Goal: Task Accomplishment & Management: Use online tool/utility

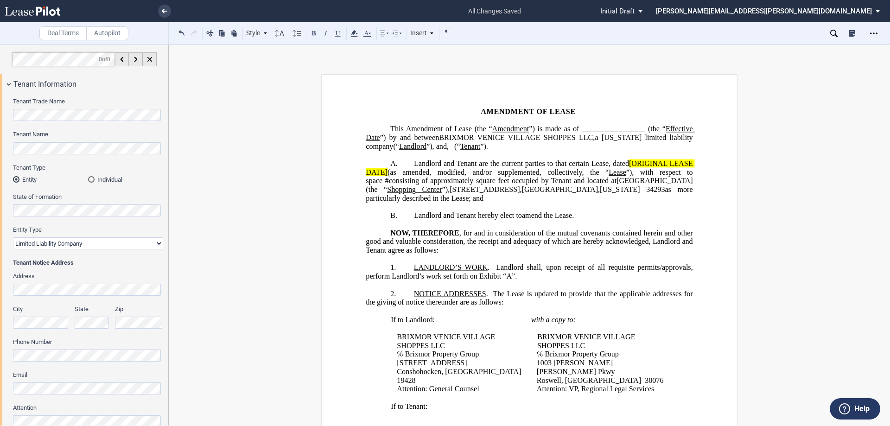
scroll to position [931, 0]
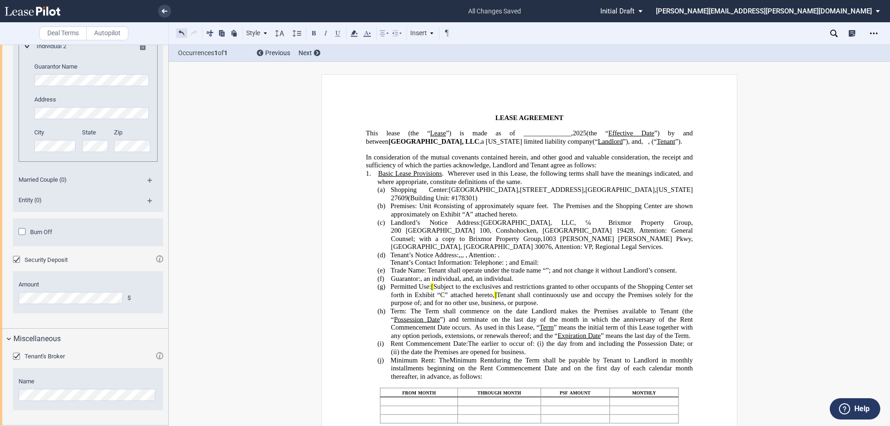
click at [181, 30] on button at bounding box center [181, 32] width 11 height 11
click at [180, 31] on button at bounding box center [181, 32] width 11 height 11
click at [165, 8] on link at bounding box center [164, 11] width 13 height 13
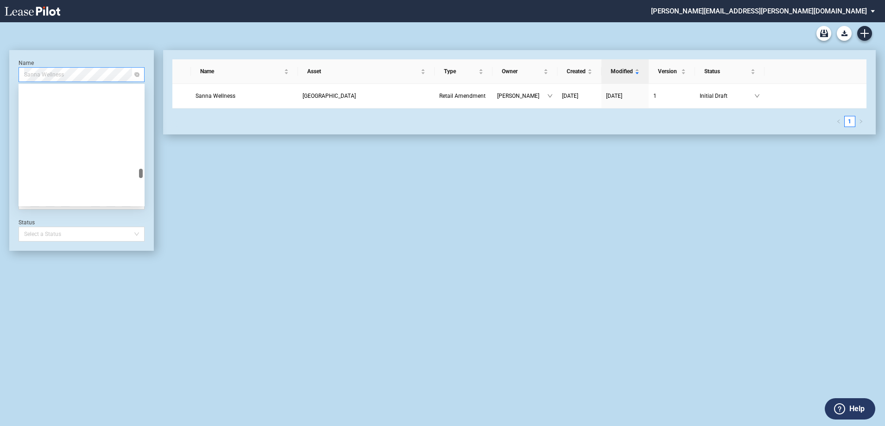
scroll to position [33999, 0]
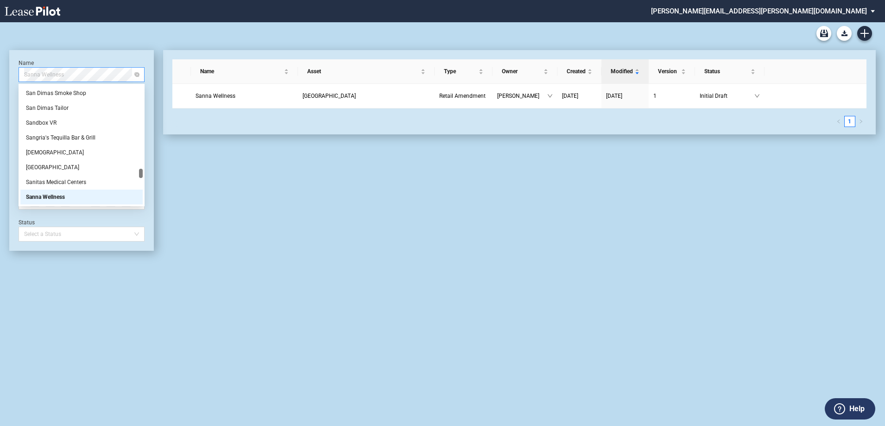
drag, startPoint x: 69, startPoint y: 73, endPoint x: 56, endPoint y: 73, distance: 13.0
click at [56, 73] on span "Sanna Wellness" at bounding box center [81, 75] width 115 height 14
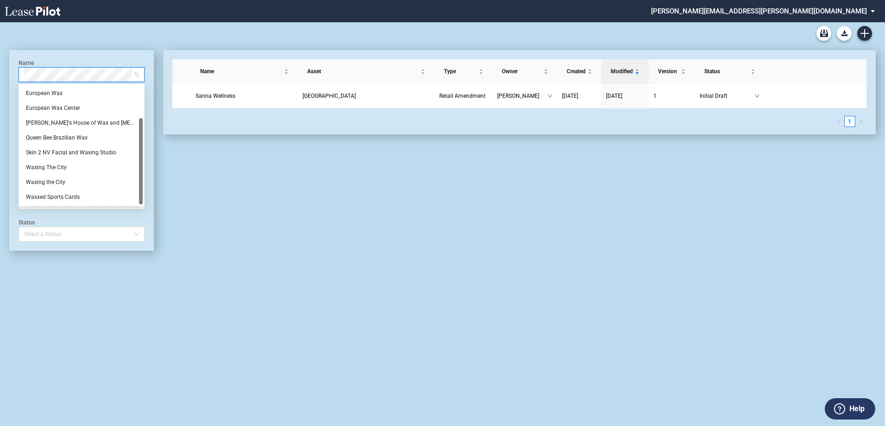
scroll to position [0, 0]
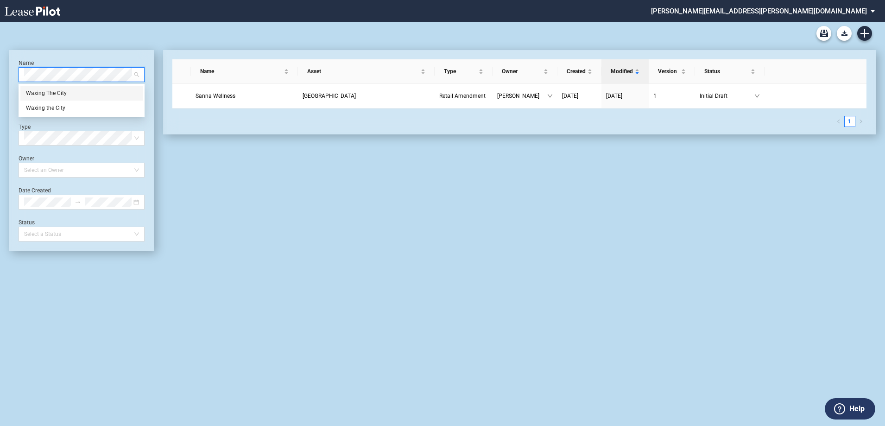
click at [64, 94] on div "Waxing The City" at bounding box center [81, 92] width 111 height 9
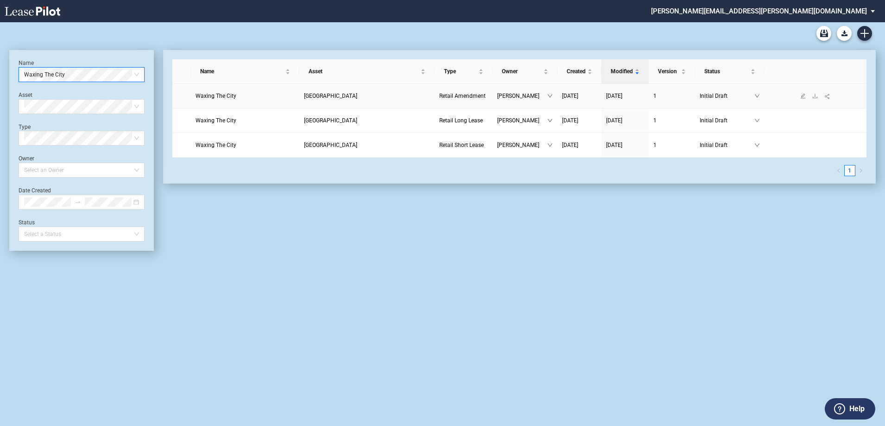
click at [218, 93] on span "Waxing The City" at bounding box center [216, 96] width 41 height 6
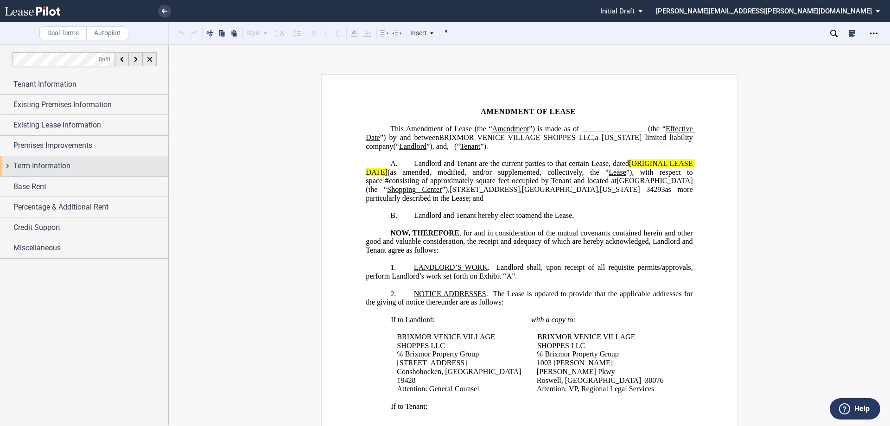
click at [6, 163] on div "Term Information" at bounding box center [84, 166] width 168 height 20
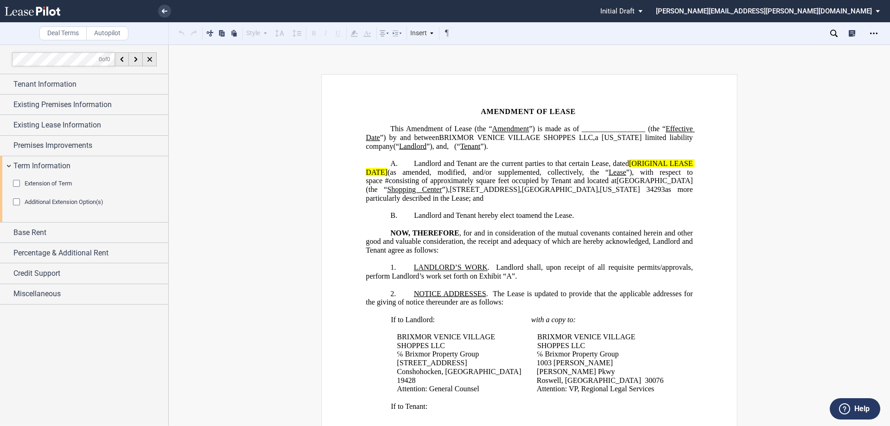
click at [15, 182] on div "Extension of Term" at bounding box center [17, 184] width 9 height 9
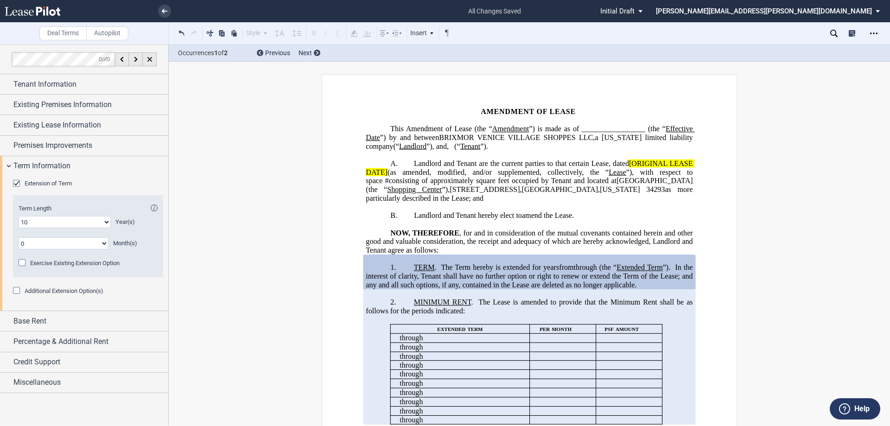
scroll to position [139, 0]
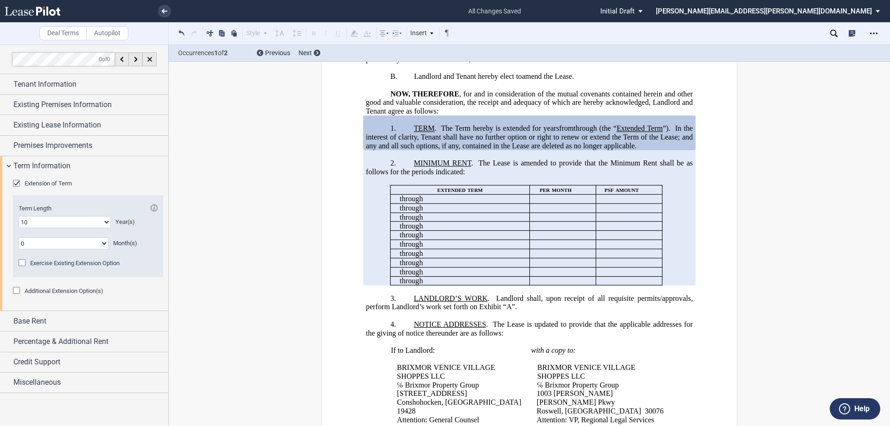
click at [565, 144] on span "In the interest of clarity, Tenant shall have no further option or right to ren…" at bounding box center [530, 136] width 329 height 25
click at [688, 230] on generate-table "extended term per month psf amount ﻿ ﻿ through ﻿ ﻿ ﻿ ﻿ ﻿ ﻿ ﻿ ﻿ through ﻿ ﻿ ﻿ ﻿ …" at bounding box center [529, 230] width 327 height 109
click at [535, 203] on td "﻿ ﻿" at bounding box center [563, 198] width 66 height 9
drag, startPoint x: 536, startPoint y: 206, endPoint x: 638, endPoint y: 262, distance: 116.7
click at [638, 262] on tbody "extended term per month psf amount ﻿ ﻿ through ﻿ ﻿ ﻿ ﻿ ﻿ ﻿ ﻿ ﻿ through ﻿ ﻿ ﻿ ﻿ …" at bounding box center [526, 235] width 272 height 100
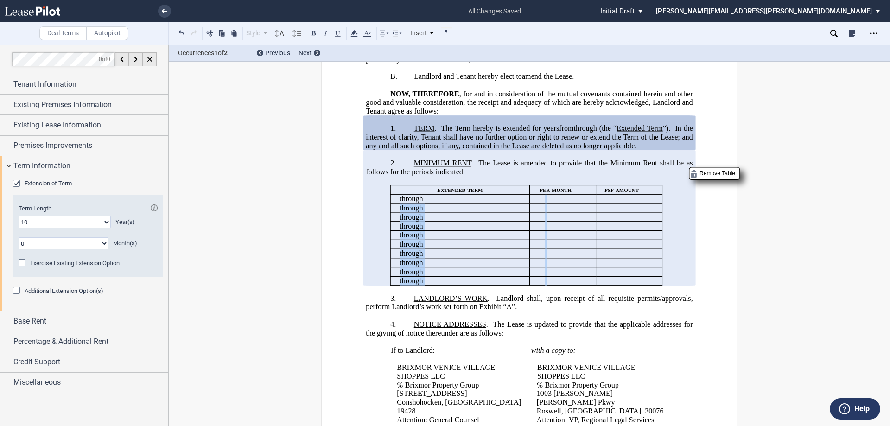
drag, startPoint x: 537, startPoint y: 217, endPoint x: 656, endPoint y: 302, distance: 145.8
click at [656, 285] on tbody "extended term per month psf amount ﻿ ﻿ through ﻿ ﻿ ﻿ ﻿ ﻿ ﻿ ﻿ ﻿ through ﻿ ﻿ ﻿ ﻿ …" at bounding box center [526, 235] width 272 height 100
click at [538, 213] on td "﻿ ﻿" at bounding box center [563, 207] width 66 height 9
click at [568, 228] on tbody "extended term per month psf amount ﻿ ﻿ through ﻿ ﻿ ﻿ ﻿ ﻿ ﻿ ﻿ ﻿ through ﻿ ﻿ ﻿ ﻿ …" at bounding box center [526, 235] width 272 height 100
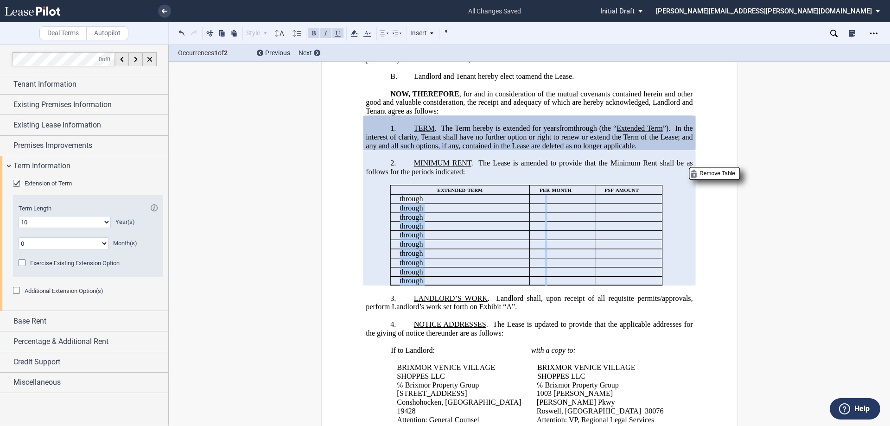
drag, startPoint x: 540, startPoint y: 216, endPoint x: 639, endPoint y: 300, distance: 129.9
click at [639, 285] on tbody "extended term per month psf amount ﻿ ﻿ through ﻿ ﻿ ﻿ ﻿ ﻿ ﻿ ﻿ ﻿ through ﻿ ﻿ ﻿ ﻿ …" at bounding box center [526, 235] width 272 height 100
drag, startPoint x: 455, startPoint y: 226, endPoint x: 600, endPoint y: 220, distance: 145.2
click at [601, 213] on td "﻿ ﻿" at bounding box center [628, 207] width 66 height 9
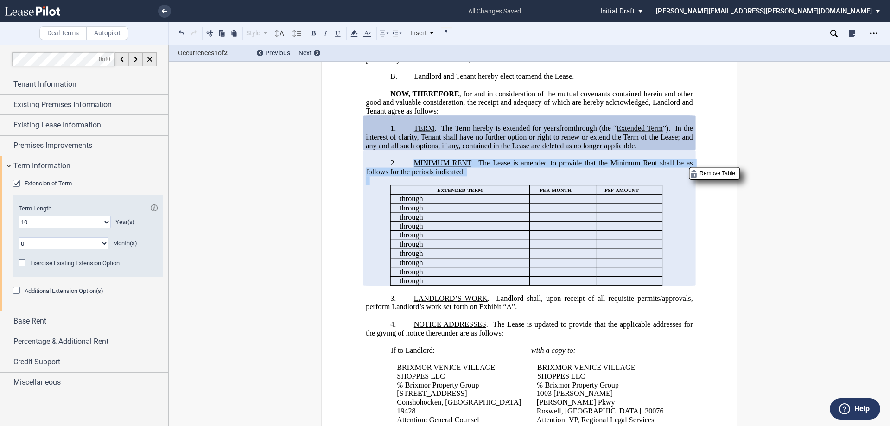
drag, startPoint x: 411, startPoint y: 176, endPoint x: 685, endPoint y: 289, distance: 296.7
click at [685, 285] on div "!!SET_LEVEL_1!! !!ARTICLE_LEVEL_2!! 2. MINIMUM RENT . The Lease is amended to p…" at bounding box center [529, 217] width 327 height 135
copy div "MINIMUM RENT . The Lease is amended to provide that the Minimum Rent shall be a…"
